Goal: Information Seeking & Learning: Learn about a topic

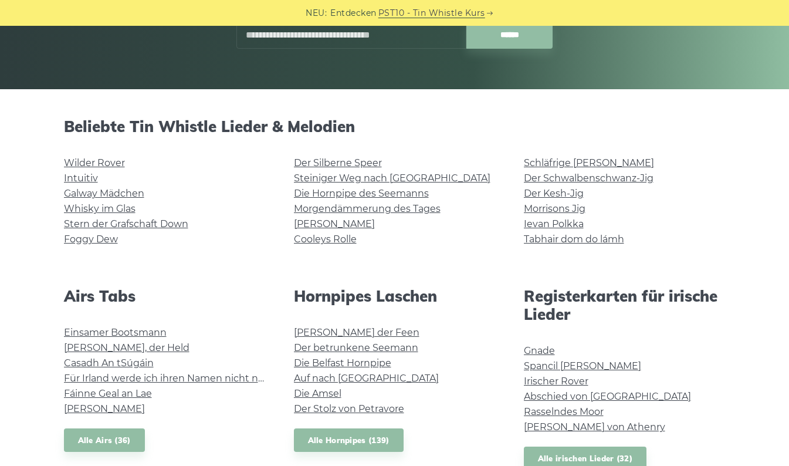
scroll to position [221, 0]
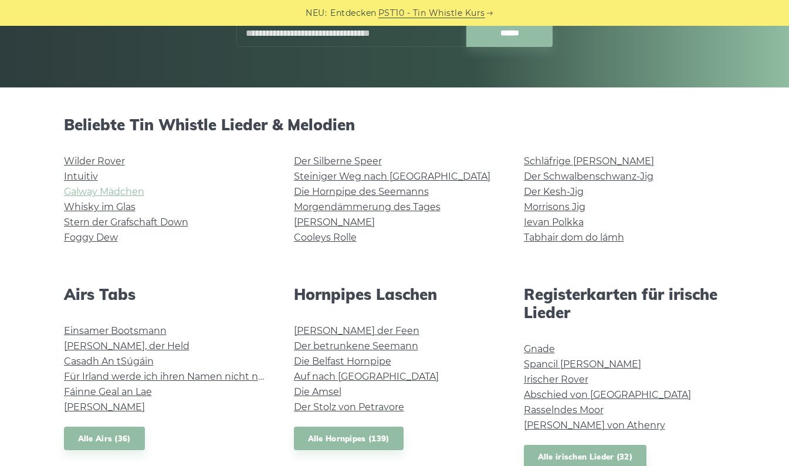
click at [137, 196] on link "Galway Mädchen" at bounding box center [104, 191] width 80 height 11
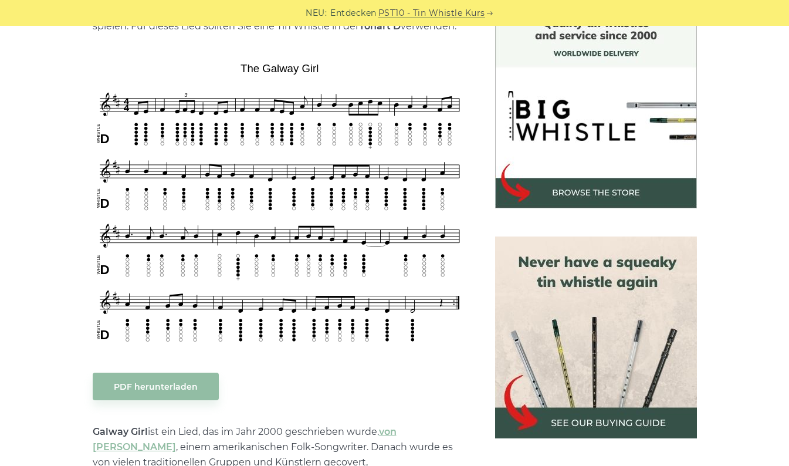
scroll to position [334, 0]
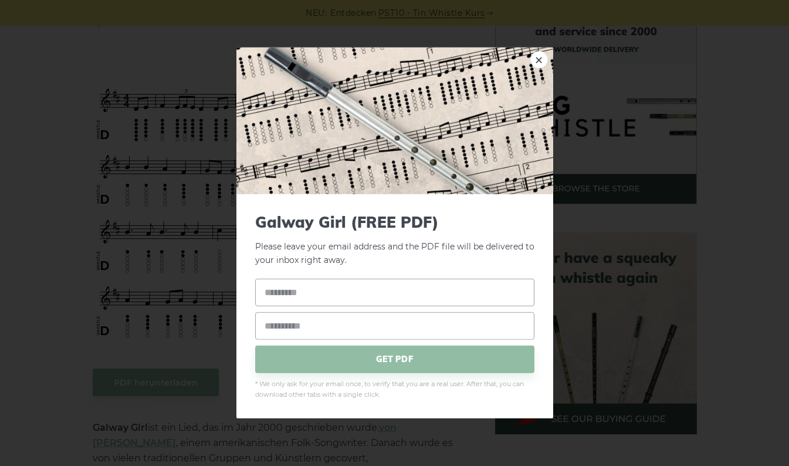
click at [654, 339] on div "× Galway Girl (FREE PDF) Please leave your email address and the PDF file will …" at bounding box center [394, 233] width 789 height 466
click at [538, 59] on link "×" at bounding box center [539, 60] width 18 height 18
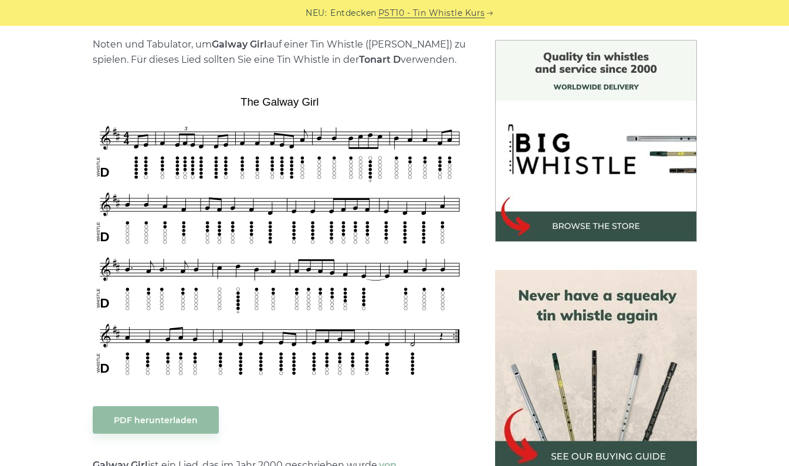
scroll to position [295, 0]
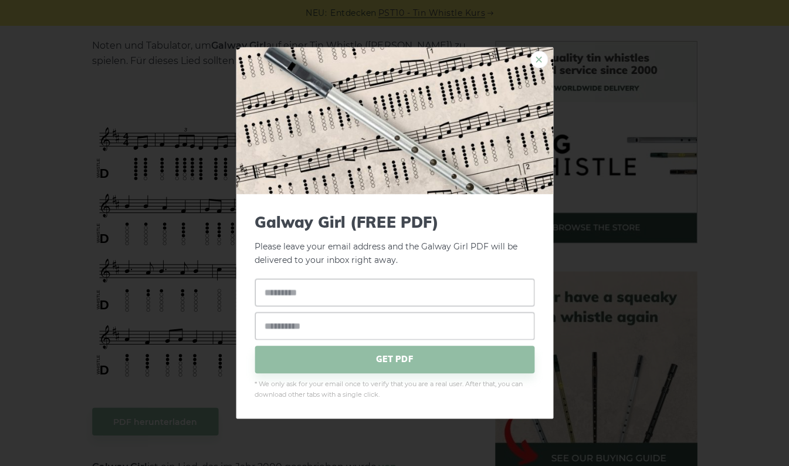
click at [537, 57] on link "×" at bounding box center [539, 60] width 18 height 18
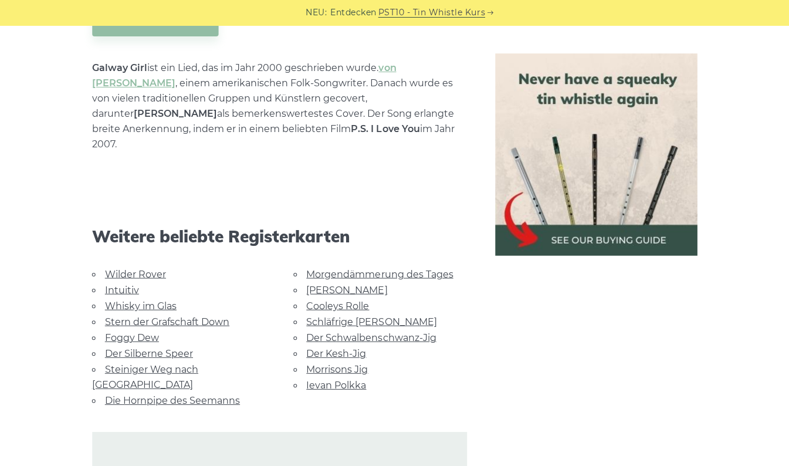
scroll to position [698, 0]
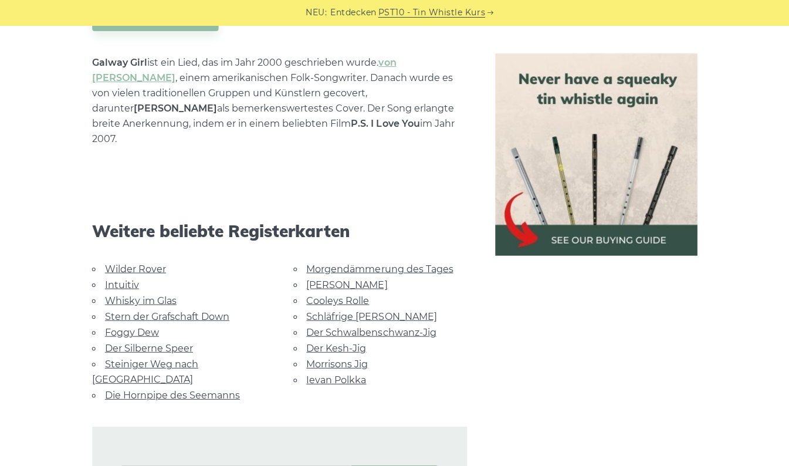
click at [145, 263] on link "Wilder Rover" at bounding box center [136, 268] width 61 height 11
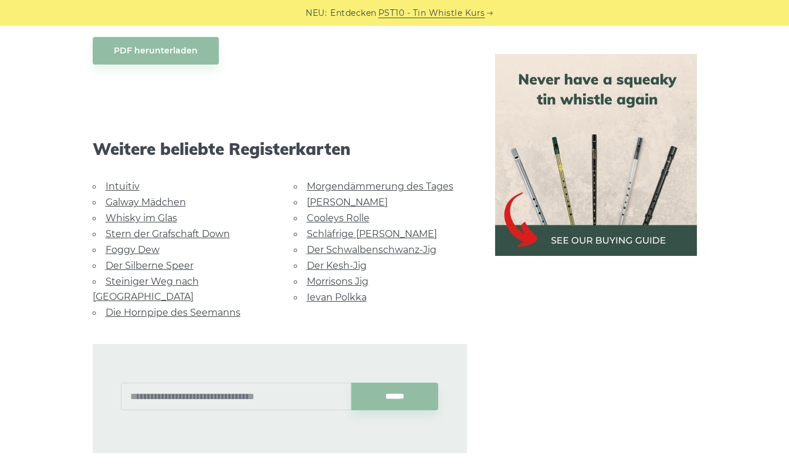
scroll to position [1085, 0]
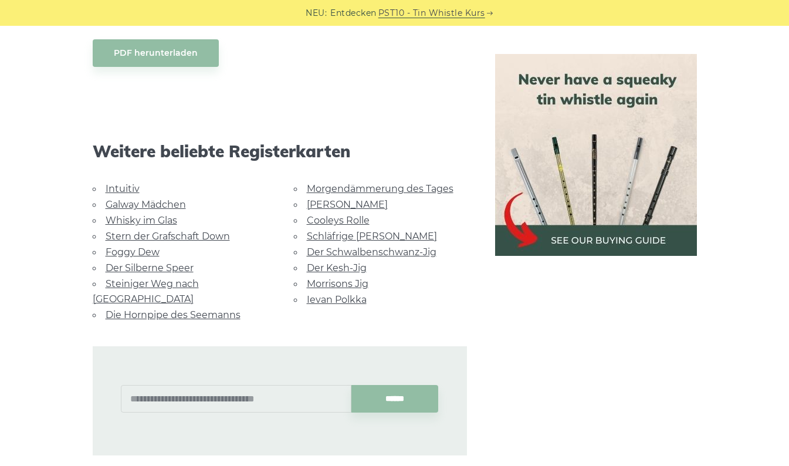
click at [171, 309] on link "Die Hornpipe des Seemanns" at bounding box center [173, 314] width 135 height 11
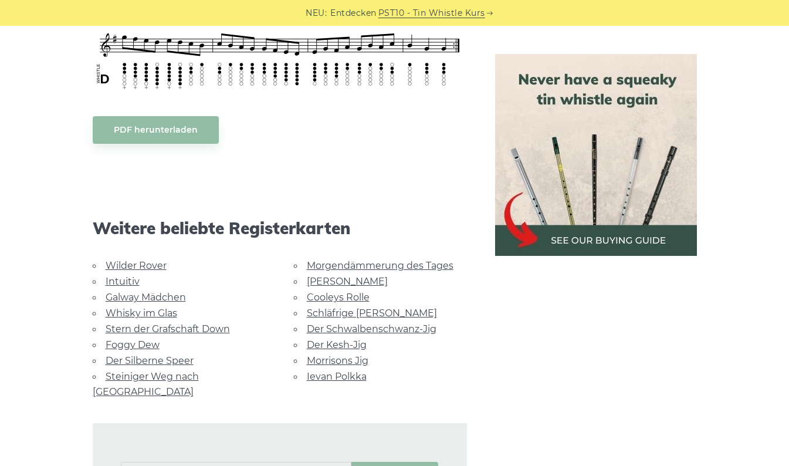
scroll to position [613, 0]
click at [335, 373] on link "Ievan Polkka" at bounding box center [337, 376] width 60 height 11
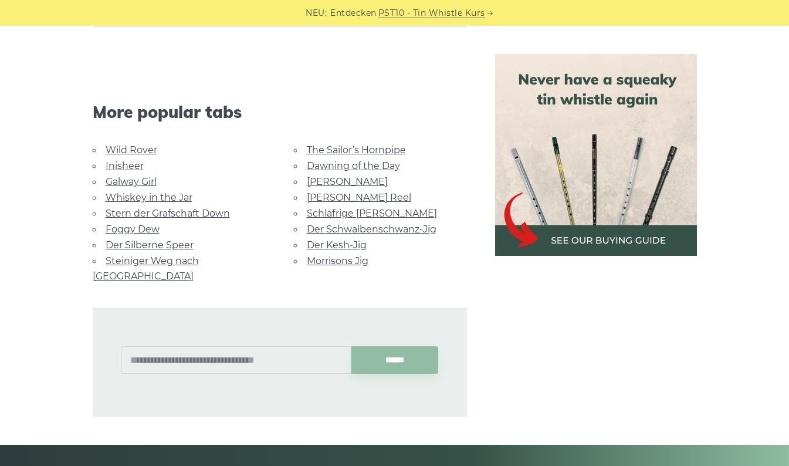
scroll to position [2825, 0]
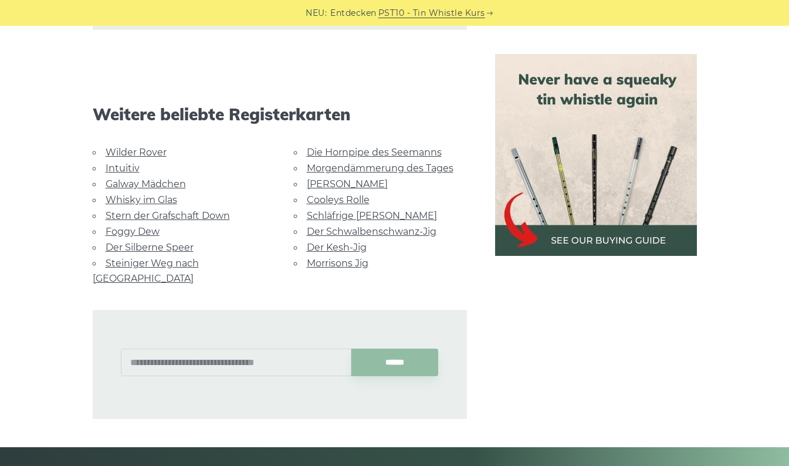
click at [403, 167] on link "Morgendämmerung des Tages" at bounding box center [380, 168] width 147 height 11
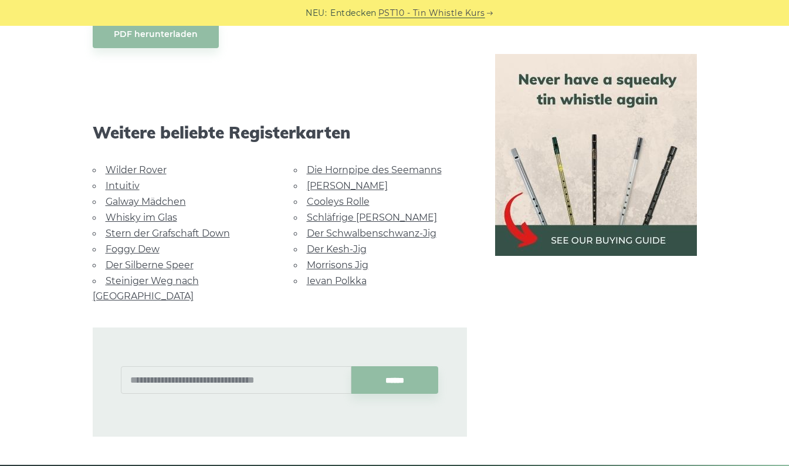
scroll to position [715, 0]
click at [393, 228] on link "Der Schwalbenschwanz-Jig" at bounding box center [372, 233] width 130 height 11
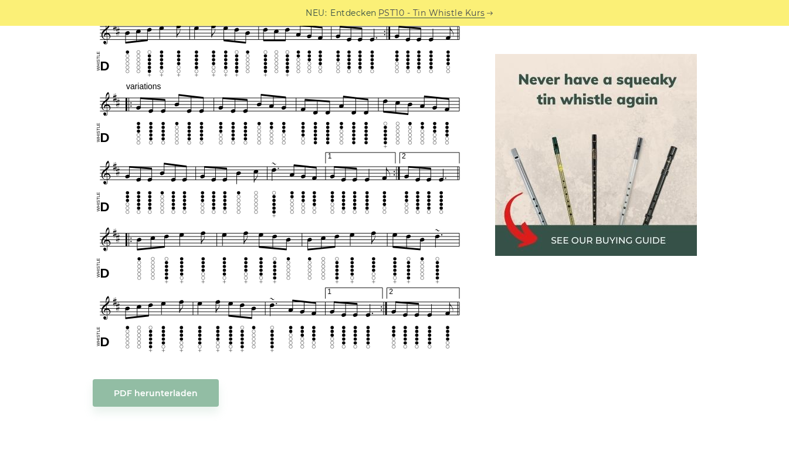
scroll to position [628, 0]
click at [627, 202] on img at bounding box center [596, 155] width 202 height 202
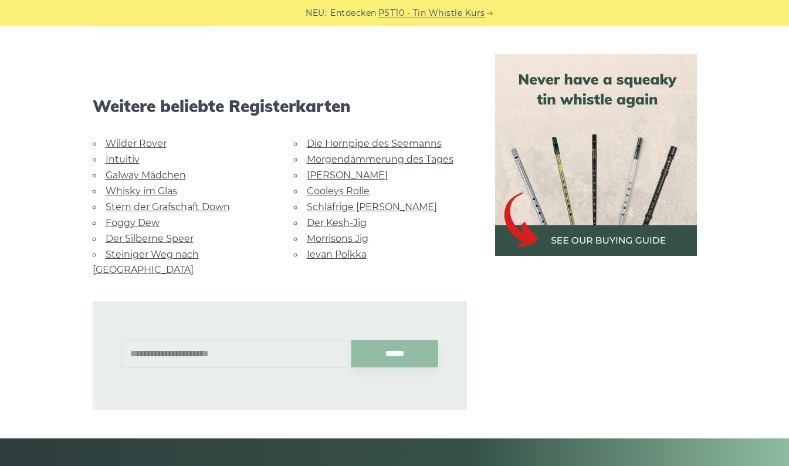
scroll to position [1013, 0]
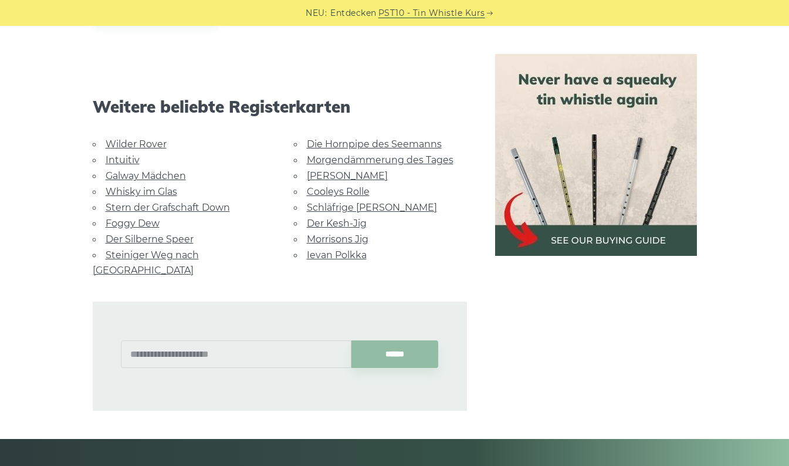
click at [128, 162] on link "Intuitiv" at bounding box center [123, 159] width 34 height 11
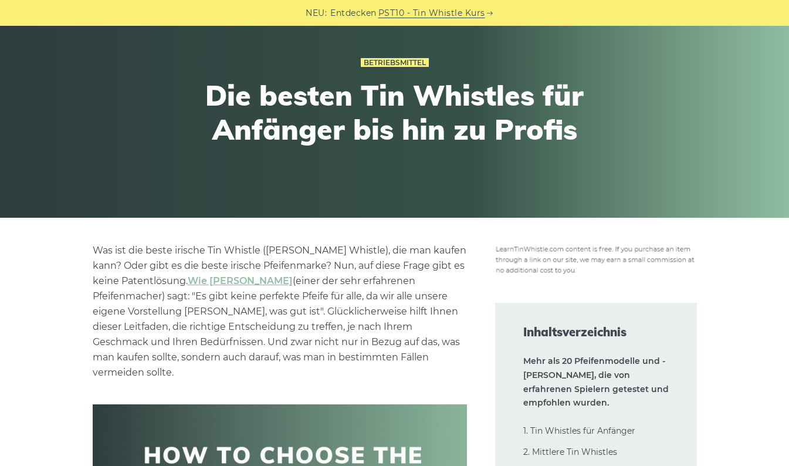
scroll to position [91, 0]
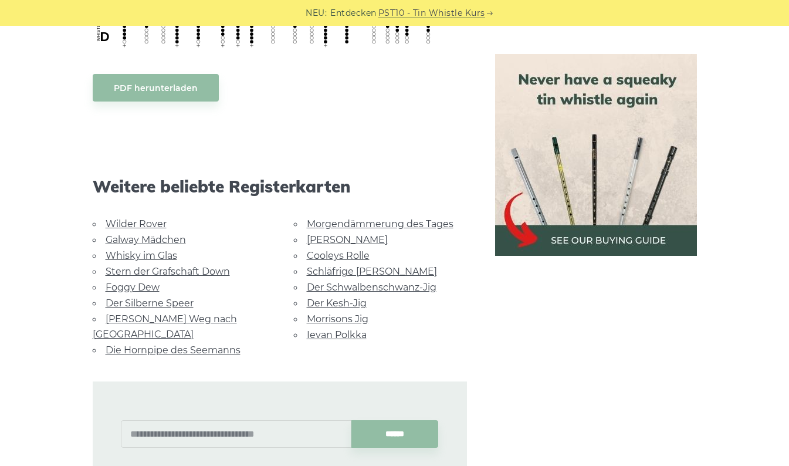
scroll to position [785, 0]
click at [148, 287] on link "Foggy Dew" at bounding box center [133, 286] width 54 height 11
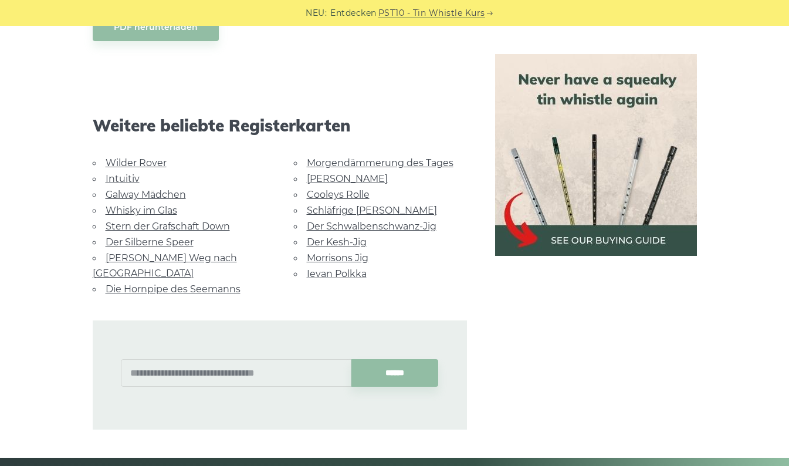
scroll to position [707, 0]
click at [219, 253] on link "Steiniger Weg nach Dublin" at bounding box center [165, 265] width 144 height 26
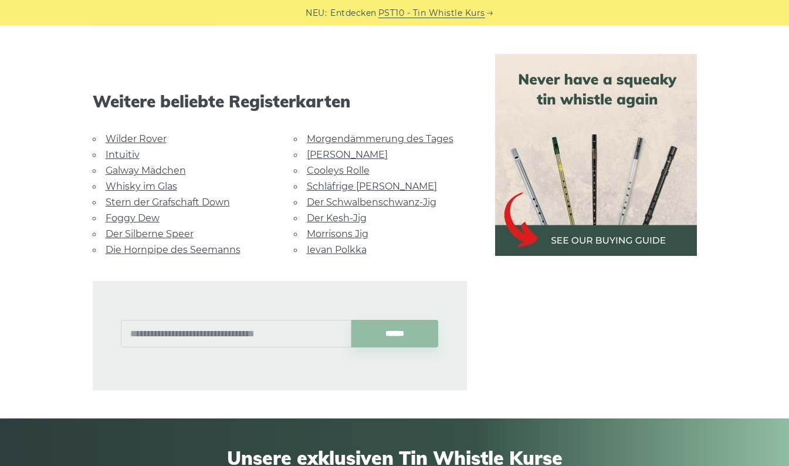
scroll to position [666, 0]
click at [364, 182] on link "Schläfrige Maggie" at bounding box center [372, 185] width 130 height 11
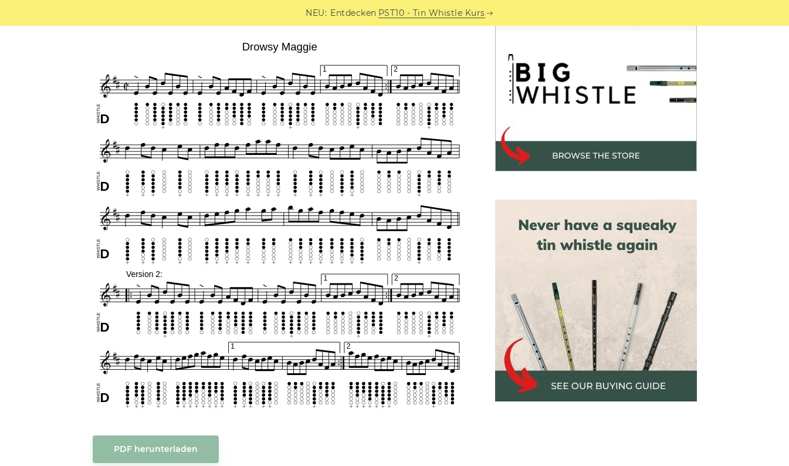
scroll to position [373, 0]
